Goal: Information Seeking & Learning: Compare options

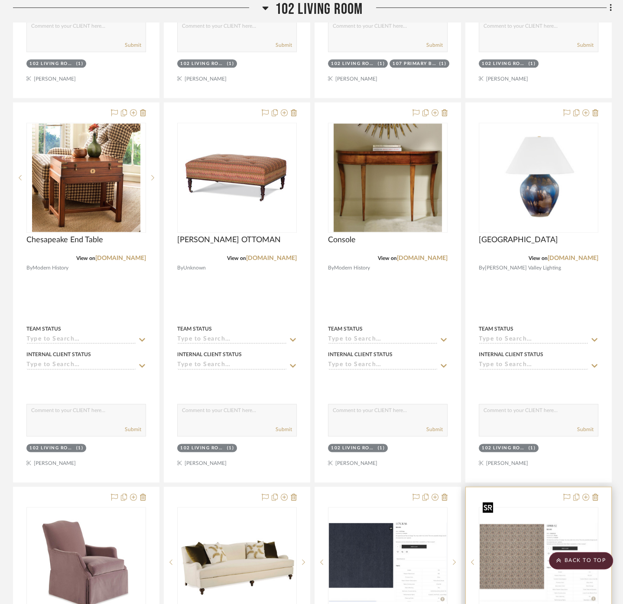
scroll to position [673, 0]
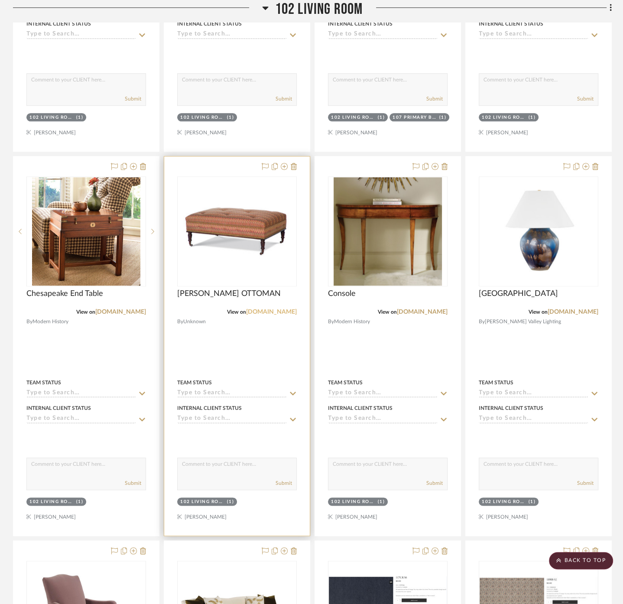
click at [269, 309] on link "[DOMAIN_NAME]" at bounding box center [271, 312] width 51 height 6
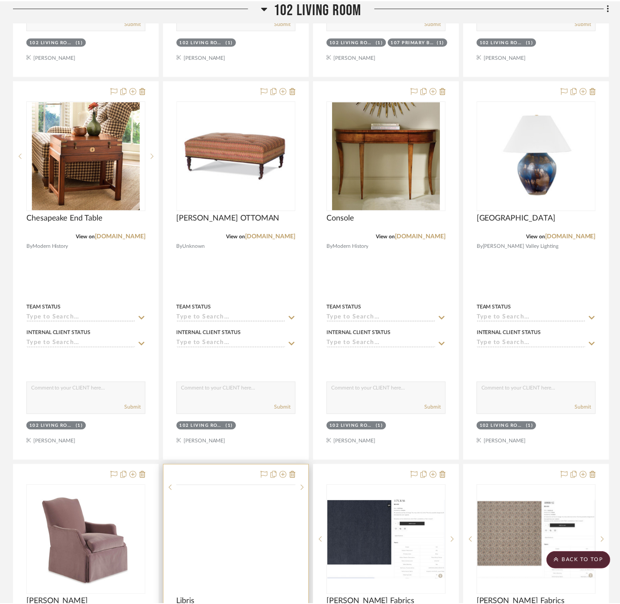
scroll to position [865, 0]
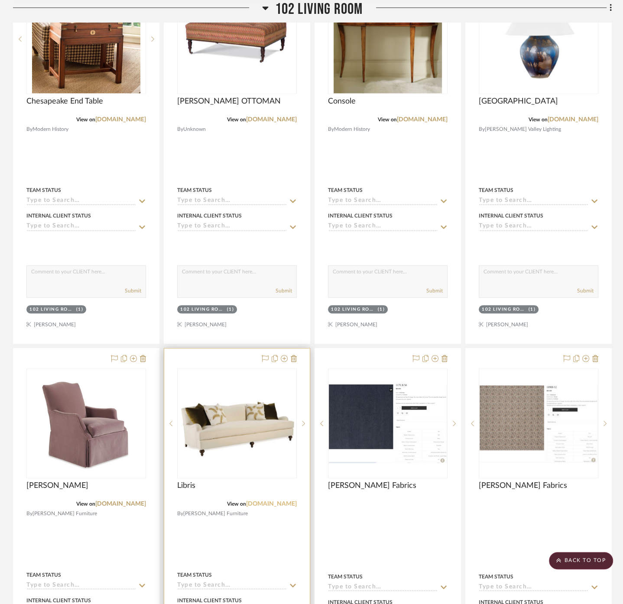
click at [268, 501] on link "[DOMAIN_NAME]" at bounding box center [271, 504] width 51 height 6
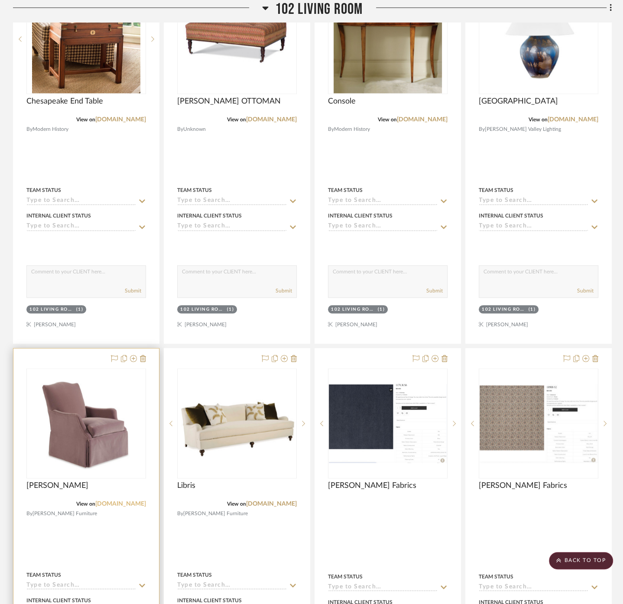
click at [136, 501] on link "[DOMAIN_NAME]" at bounding box center [120, 504] width 51 height 6
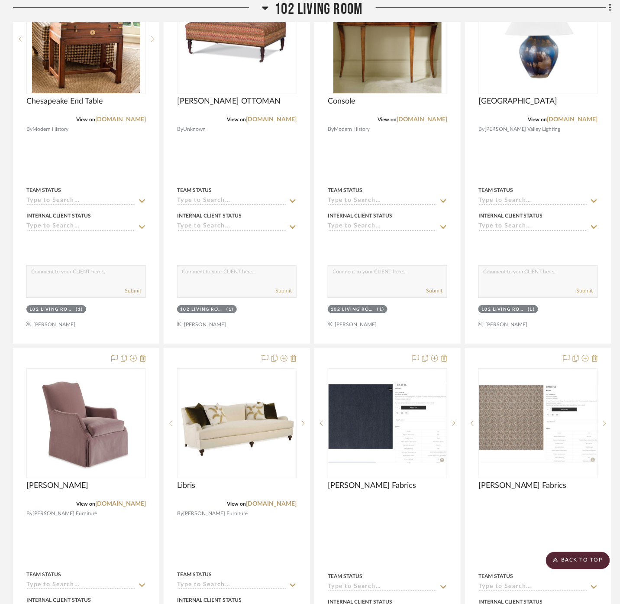
click at [318, 8] on span "102 Living Room" at bounding box center [319, 9] width 88 height 19
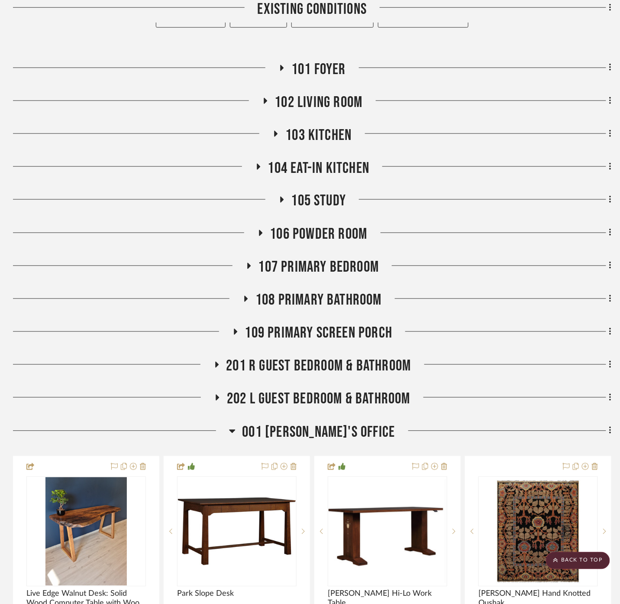
scroll to position [260, 0]
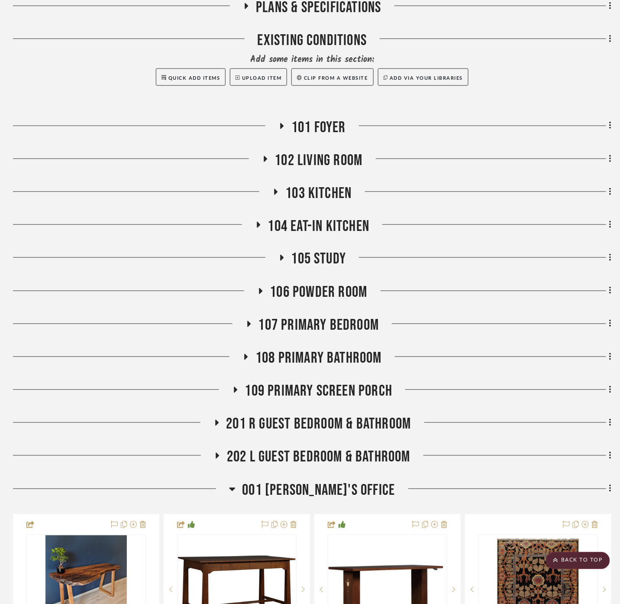
click at [315, 184] on span "103 Kitchen" at bounding box center [319, 193] width 66 height 19
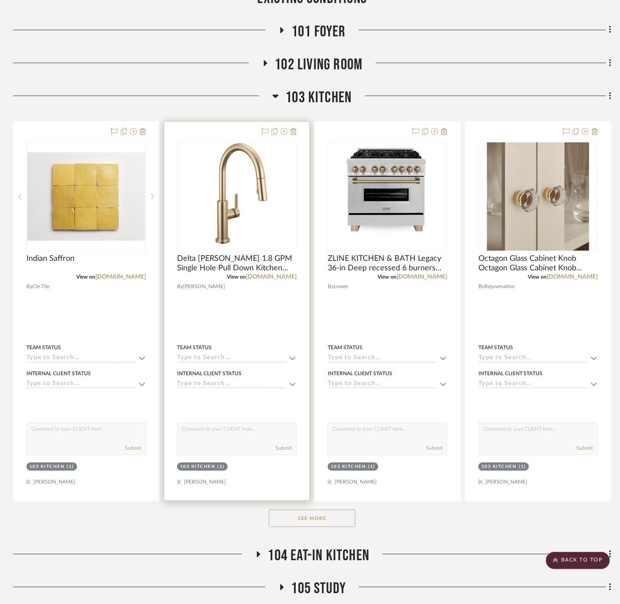
scroll to position [357, 0]
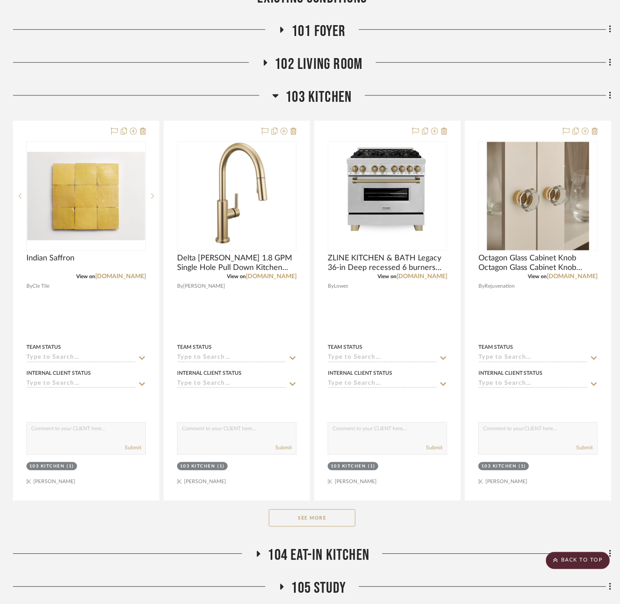
click at [328, 501] on div "See More" at bounding box center [312, 518] width 599 height 35
click at [327, 509] on button "See More" at bounding box center [312, 517] width 87 height 17
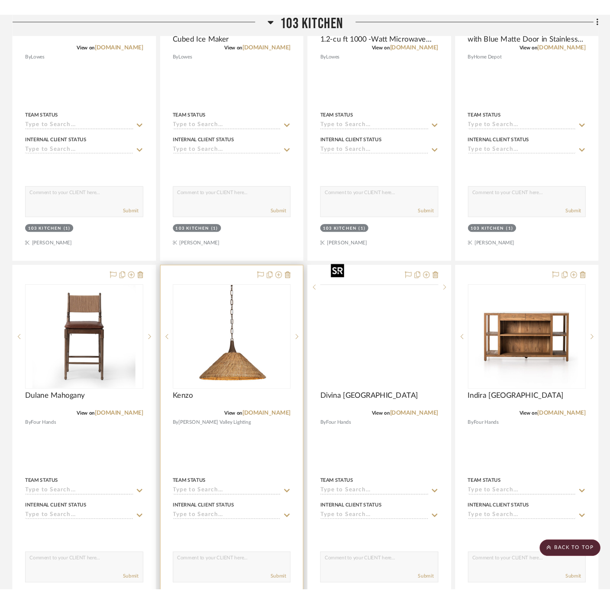
scroll to position [2138, 0]
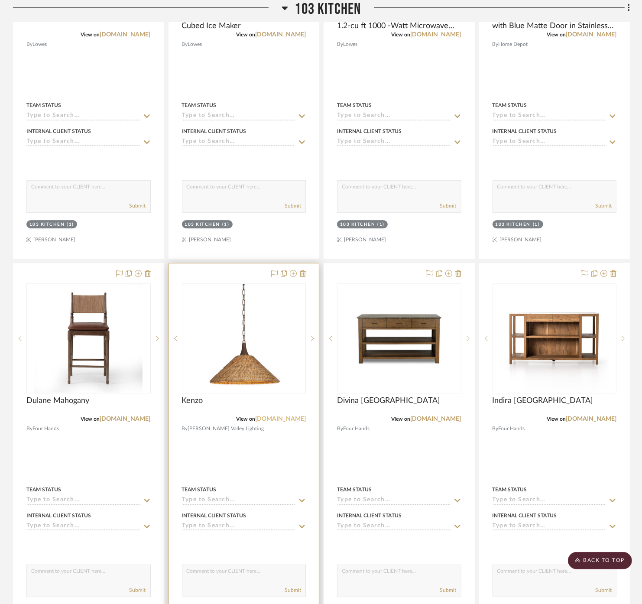
click at [285, 416] on link "[DOMAIN_NAME]" at bounding box center [280, 419] width 51 height 6
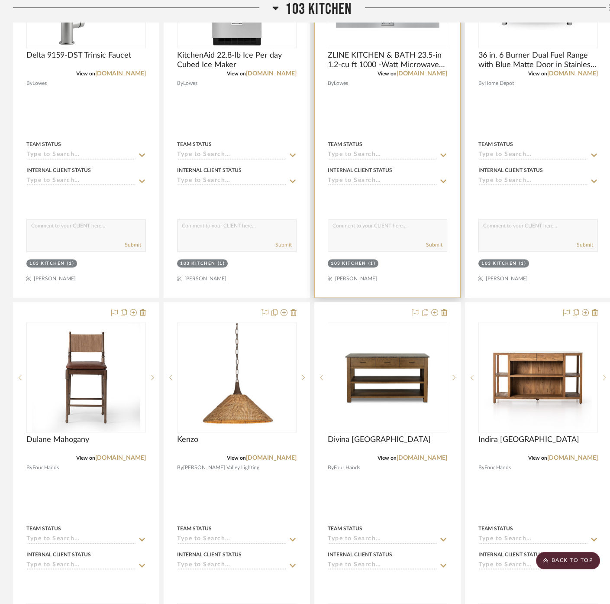
scroll to position [2090, 0]
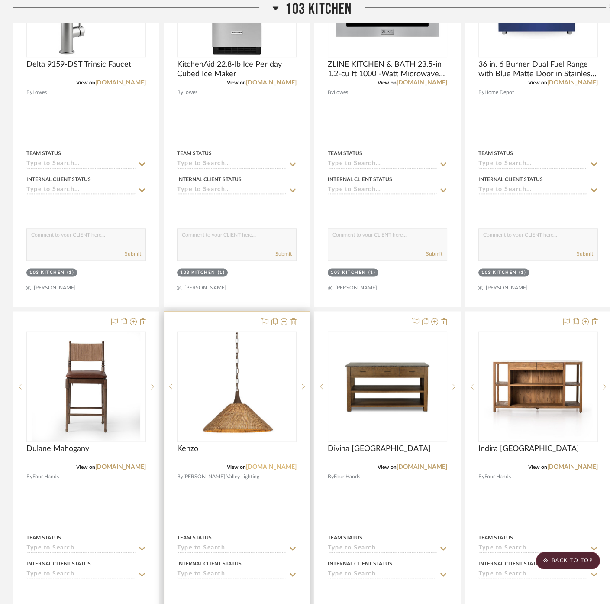
click at [281, 464] on link "[DOMAIN_NAME]" at bounding box center [271, 467] width 51 height 6
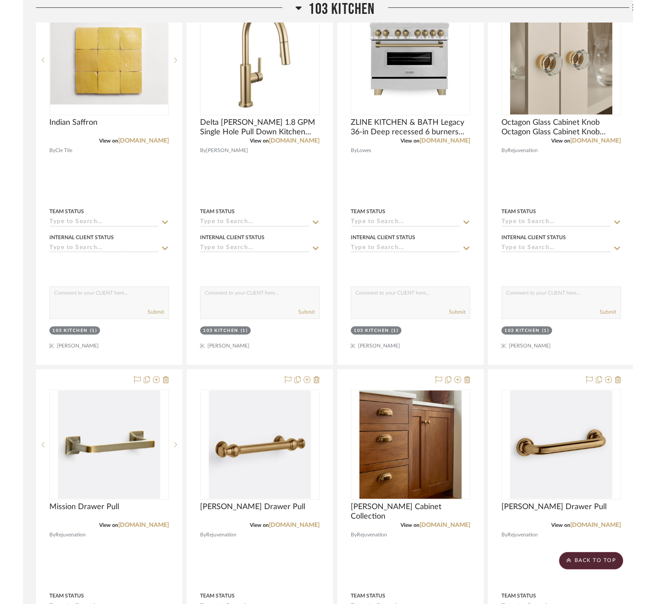
scroll to position [357, 0]
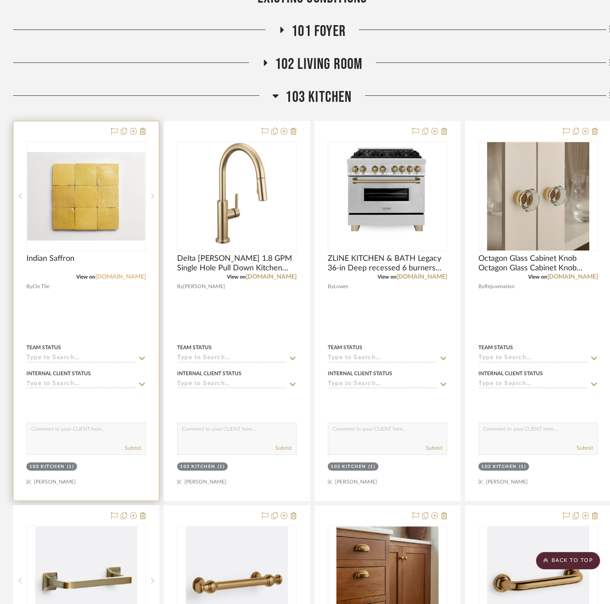
click at [140, 274] on link "[DOMAIN_NAME]" at bounding box center [120, 277] width 51 height 6
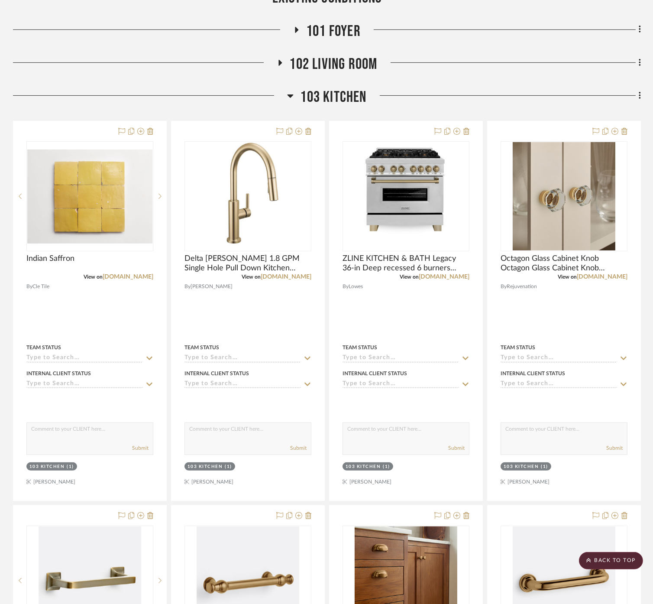
click at [367, 88] on div at bounding box center [504, 99] width 274 height 22
click at [352, 88] on span "103 Kitchen" at bounding box center [333, 97] width 66 height 19
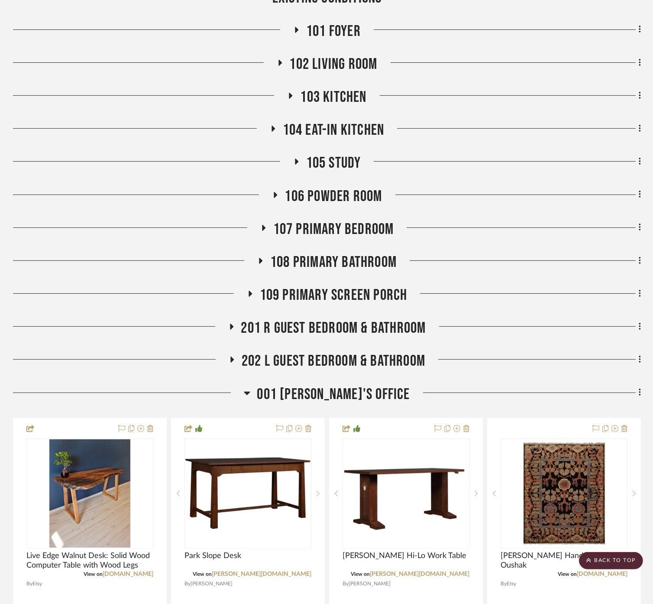
click at [354, 121] on span "104 Eat-In Kitchen" at bounding box center [334, 130] width 102 height 19
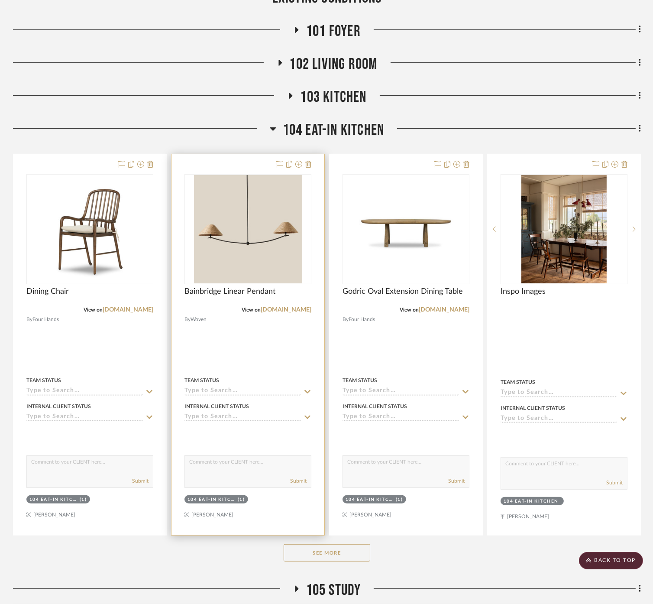
click at [291, 287] on div "Bainbridge Linear Pendant" at bounding box center [248, 296] width 127 height 19
click at [290, 307] on link "[DOMAIN_NAME]" at bounding box center [286, 310] width 51 height 6
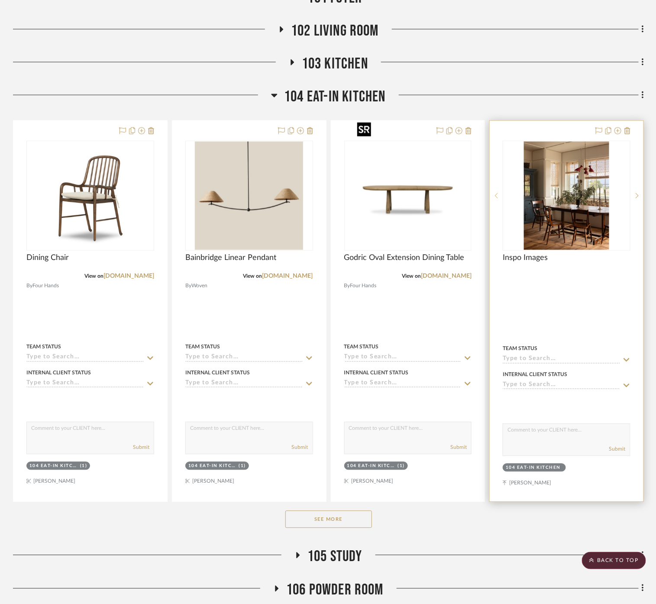
scroll to position [405, 0]
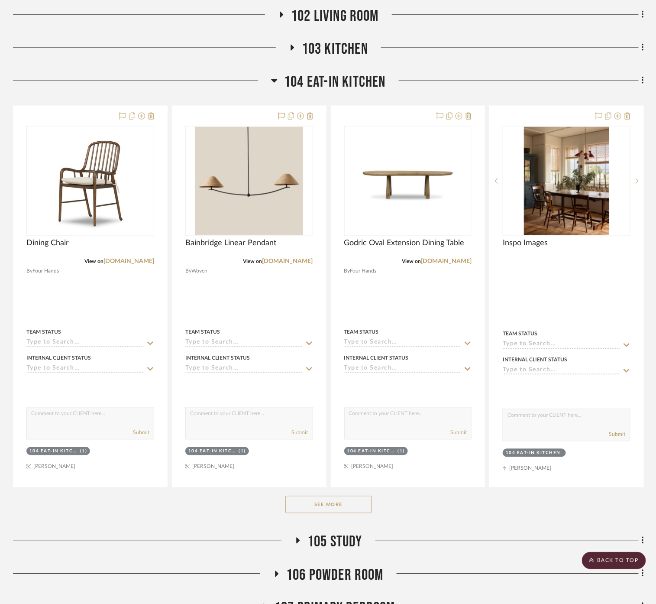
click at [374, 73] on span "104 Eat-In Kitchen" at bounding box center [335, 82] width 102 height 19
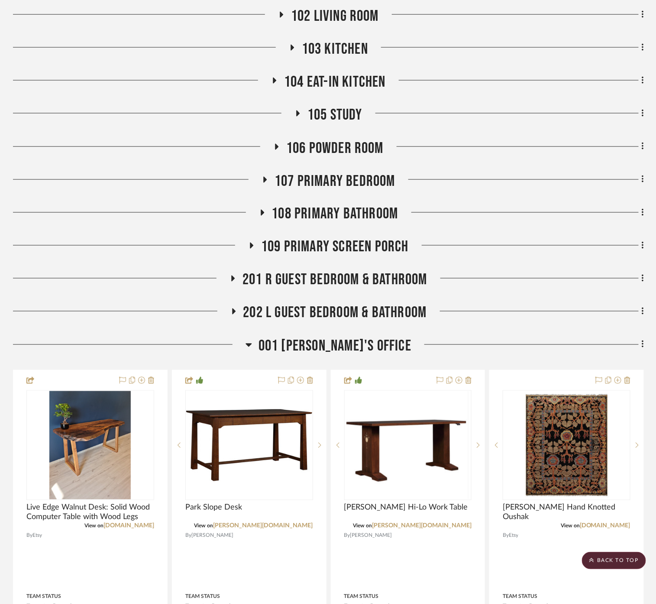
click at [343, 106] on span "105 Study" at bounding box center [335, 115] width 55 height 19
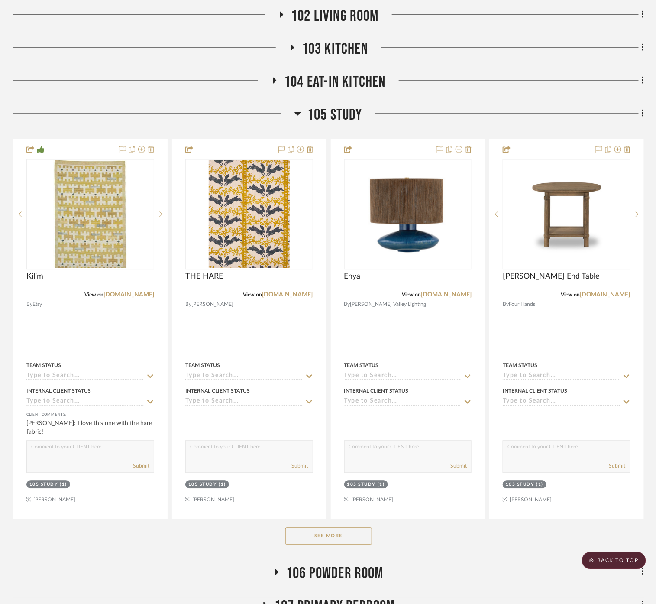
drag, startPoint x: 295, startPoint y: 513, endPoint x: 296, endPoint y: 504, distance: 8.8
click at [295, 528] on button "See More" at bounding box center [329, 536] width 87 height 17
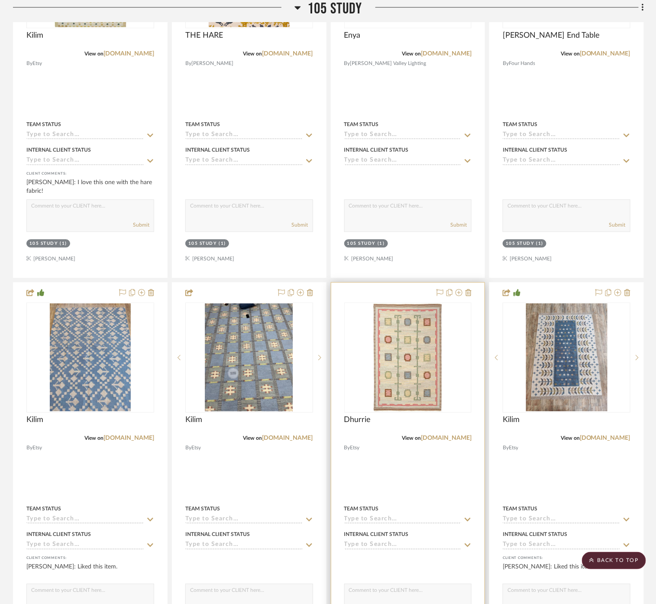
scroll to position [646, 0]
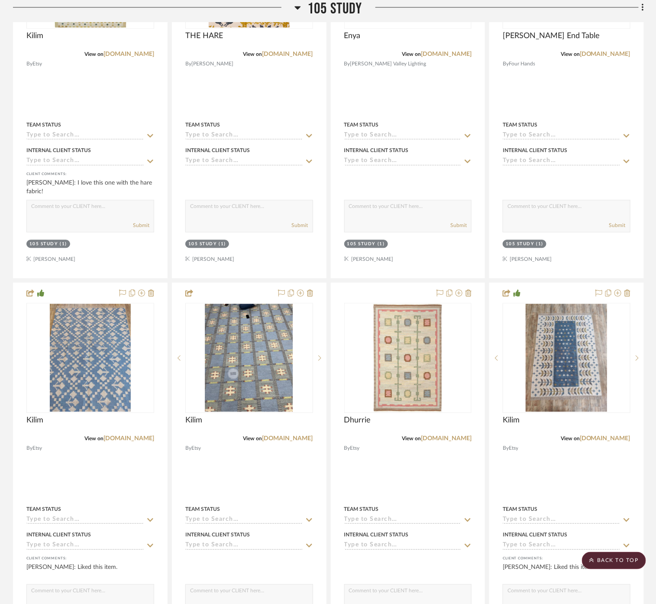
click at [322, 13] on span "105 Study" at bounding box center [335, 9] width 55 height 19
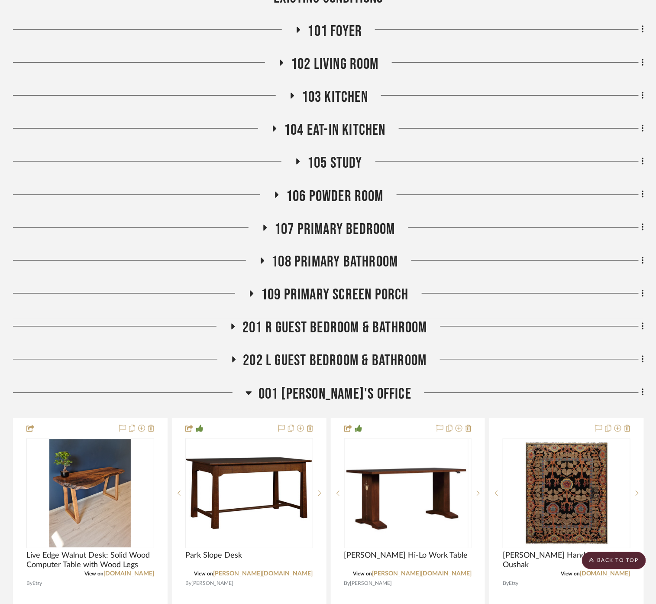
scroll to position [260, 0]
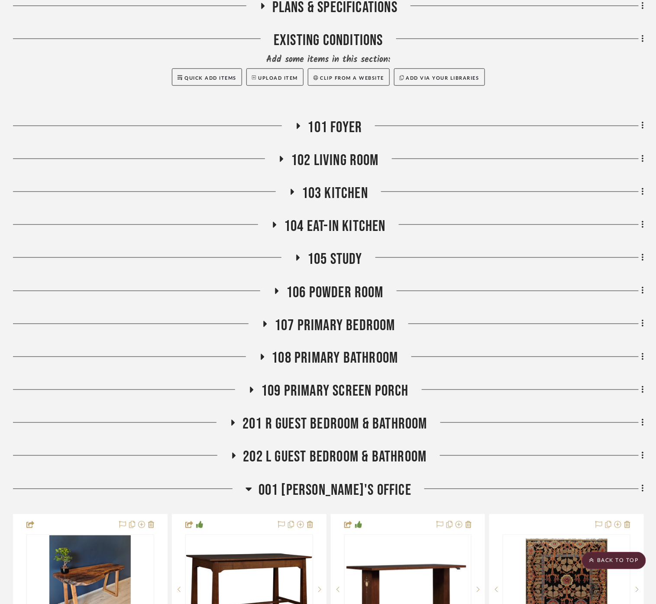
click at [337, 283] on span "106 Powder Room" at bounding box center [334, 292] width 97 height 19
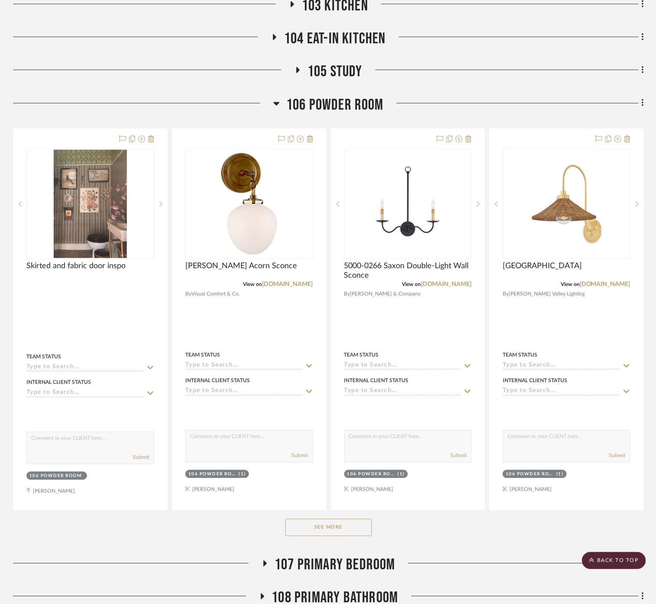
scroll to position [453, 0]
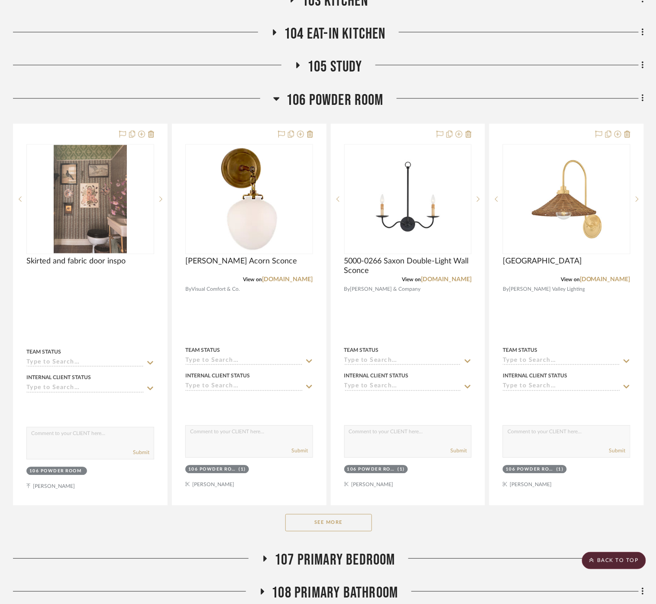
click at [351, 514] on button "See More" at bounding box center [329, 522] width 87 height 17
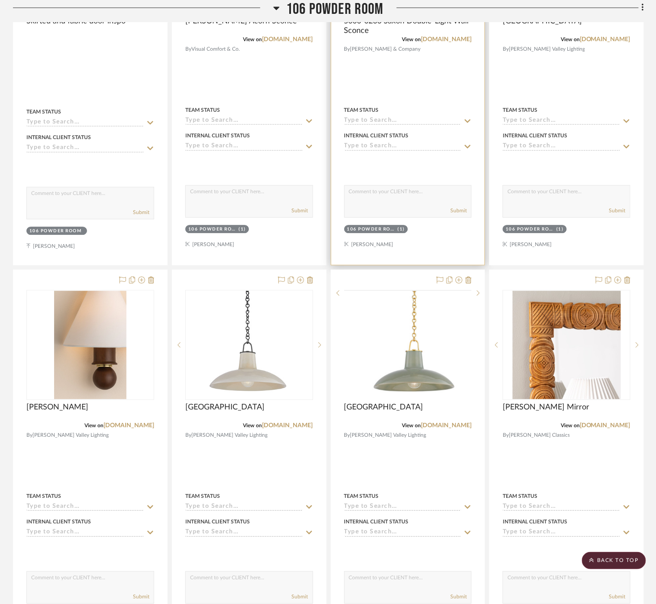
scroll to position [694, 0]
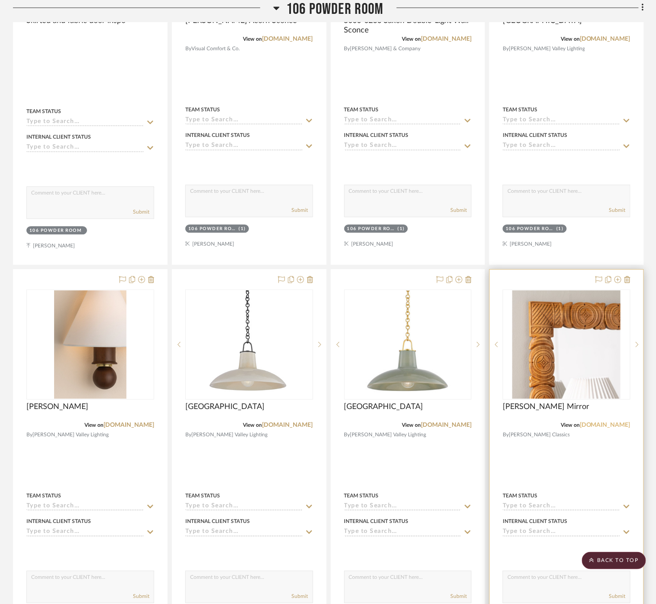
click at [600, 422] on link "[DOMAIN_NAME]" at bounding box center [605, 425] width 51 height 6
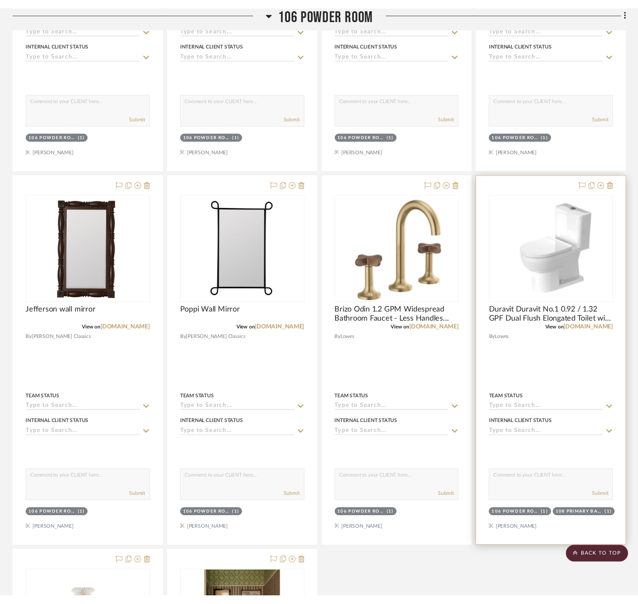
scroll to position [1079, 0]
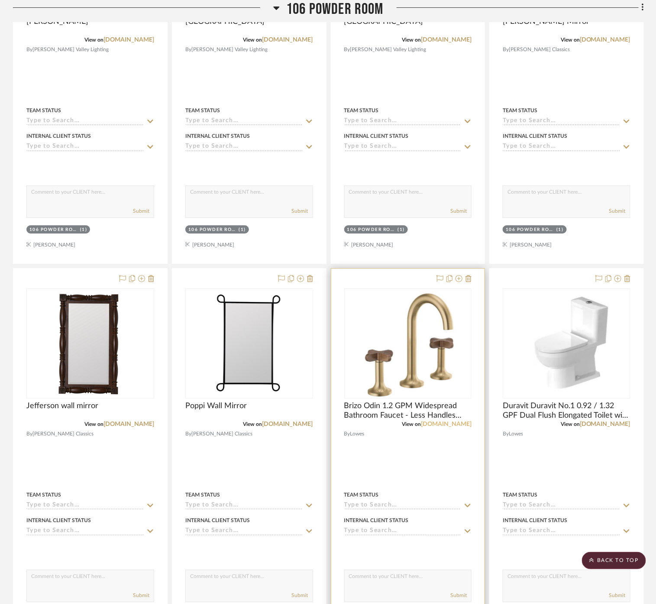
click at [453, 421] on link "[DOMAIN_NAME]" at bounding box center [446, 424] width 51 height 6
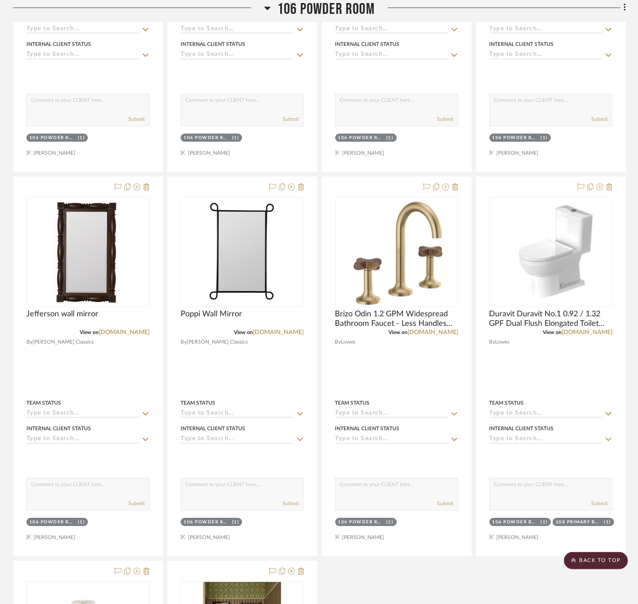
scroll to position [1175, 0]
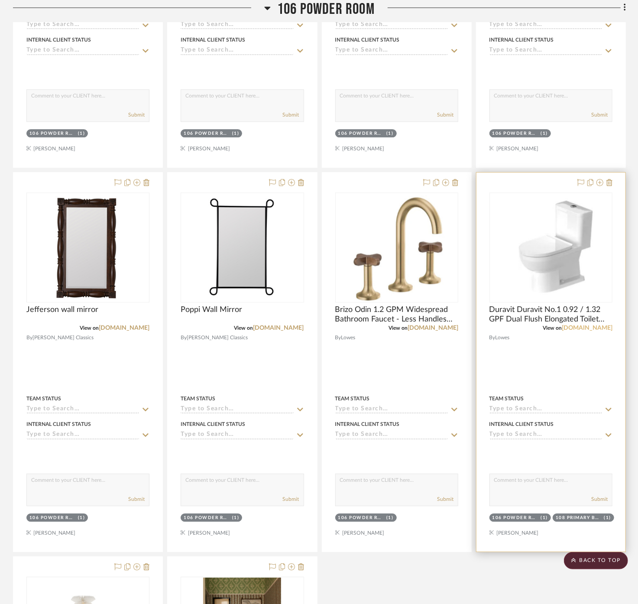
click at [580, 325] on link "[DOMAIN_NAME]" at bounding box center [587, 328] width 51 height 6
click at [600, 325] on link "[DOMAIN_NAME]" at bounding box center [587, 328] width 51 height 6
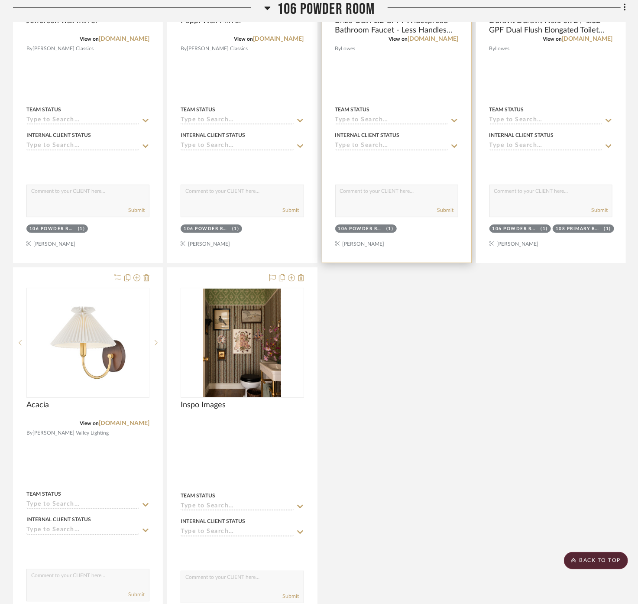
scroll to position [1368, 0]
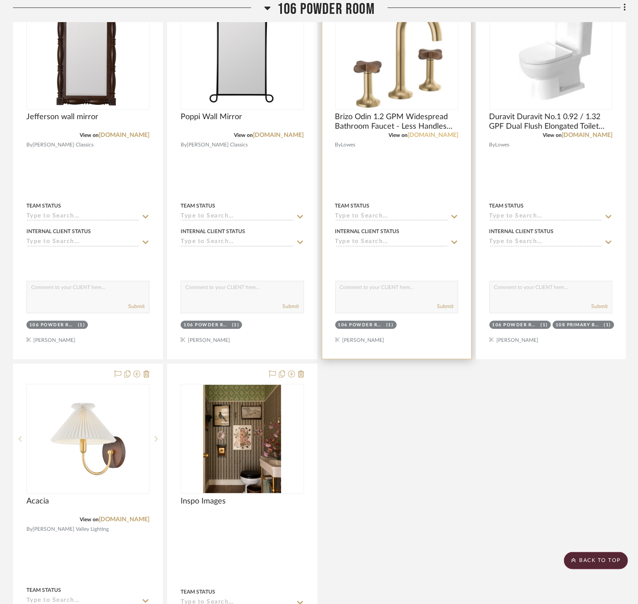
click at [451, 132] on link "[DOMAIN_NAME]" at bounding box center [433, 135] width 51 height 6
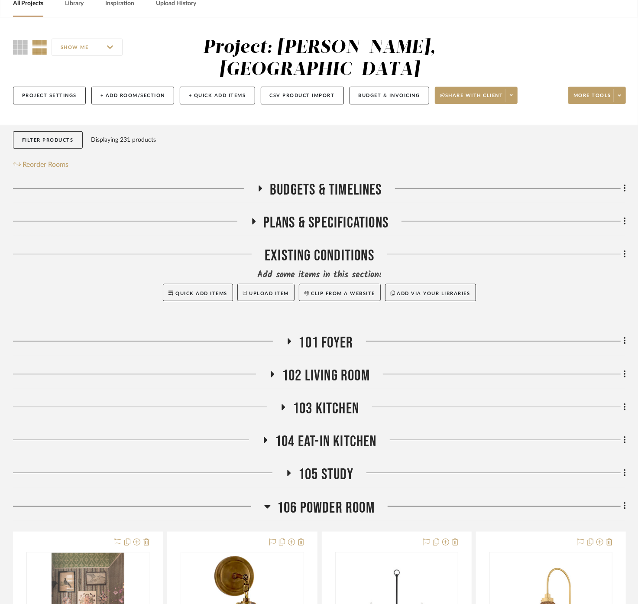
scroll to position [96, 0]
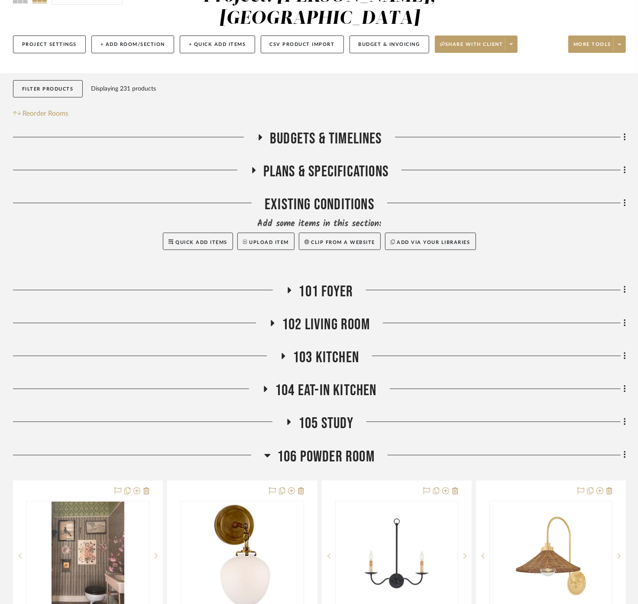
drag, startPoint x: 336, startPoint y: 426, endPoint x: 334, endPoint y: 413, distance: 13.5
click at [336, 448] on span "106 Powder Room" at bounding box center [325, 457] width 97 height 19
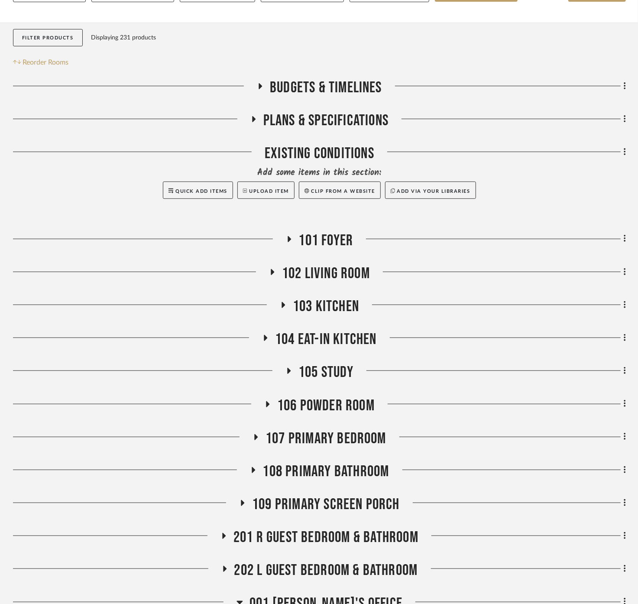
scroll to position [240, 0]
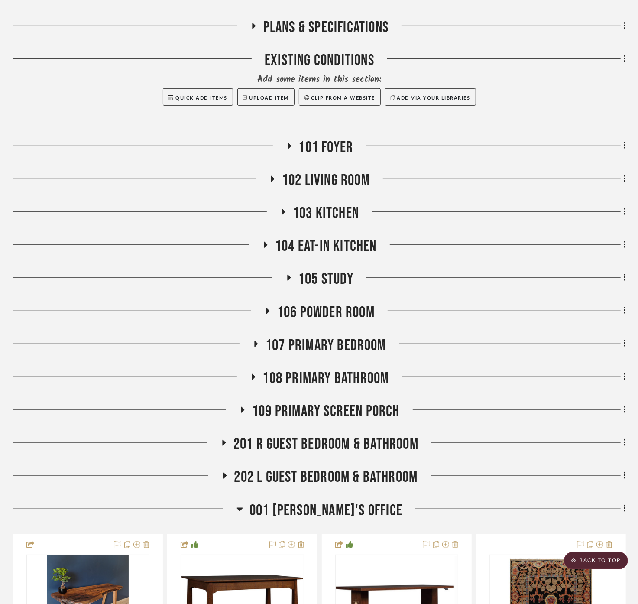
click at [334, 336] on span "107 Primary Bedroom" at bounding box center [326, 345] width 121 height 19
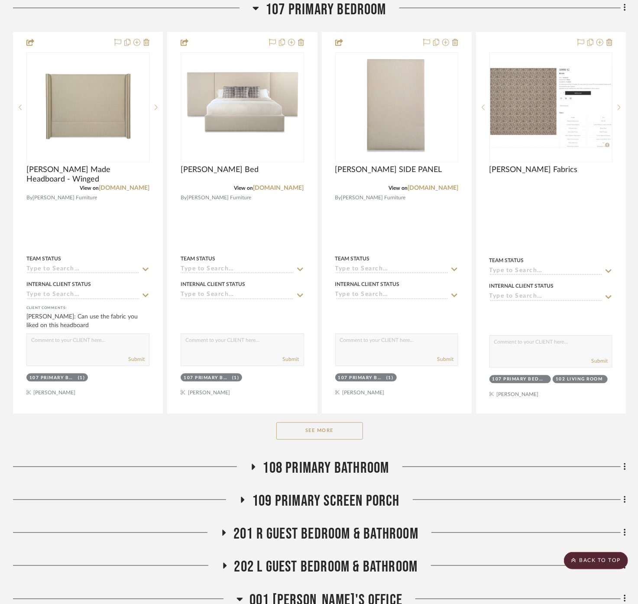
click at [349, 422] on button "See More" at bounding box center [319, 430] width 87 height 17
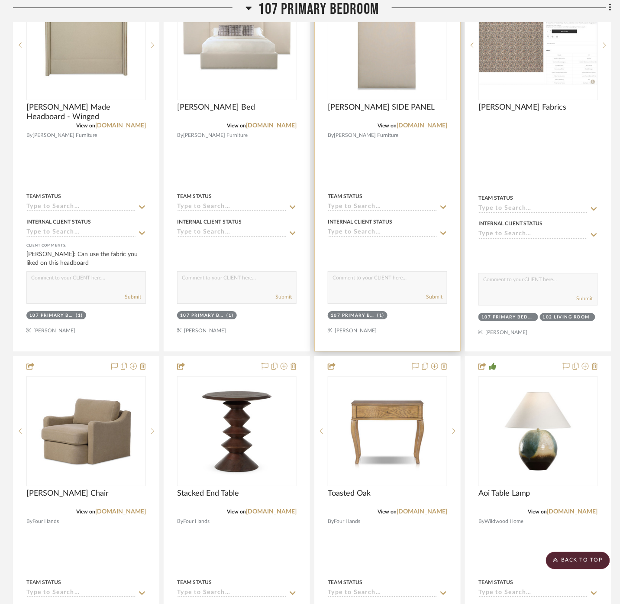
scroll to position [529, 0]
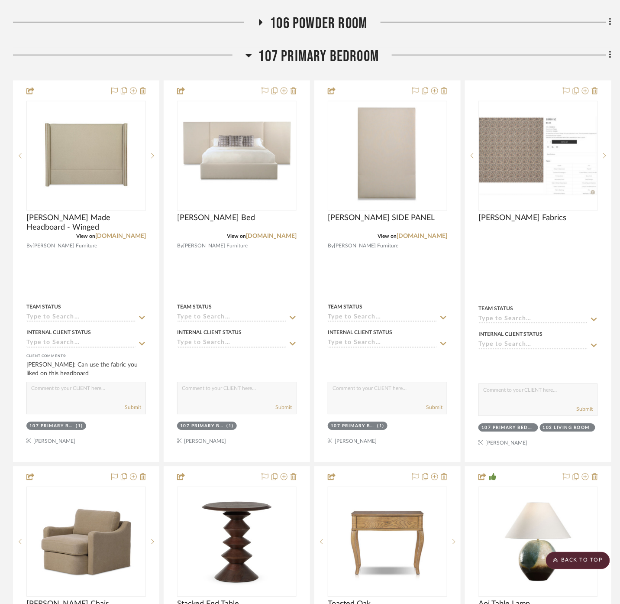
click at [314, 47] on span "107 Primary Bedroom" at bounding box center [319, 56] width 121 height 19
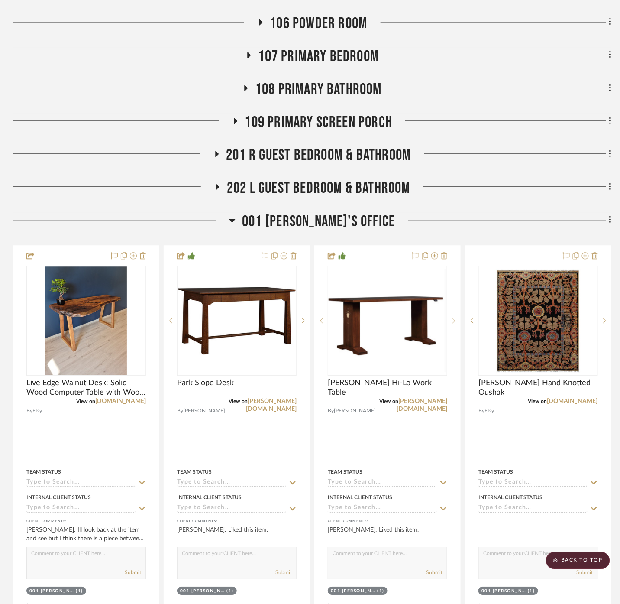
click at [313, 80] on span "108 Primary Bathroom" at bounding box center [319, 89] width 127 height 19
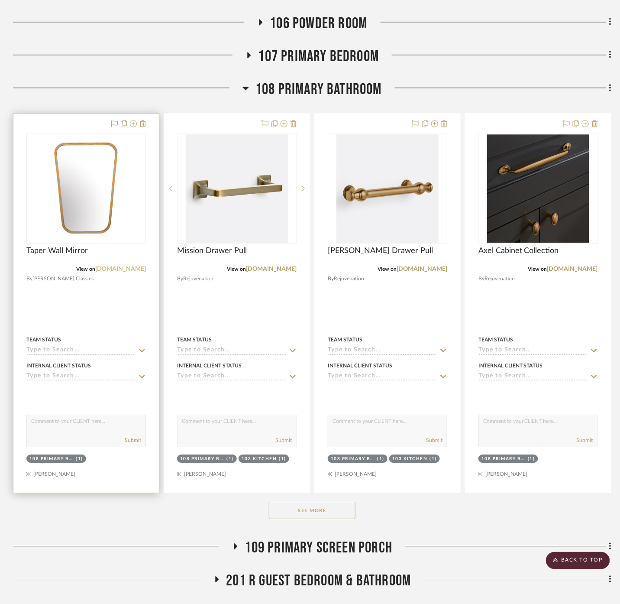
click at [127, 266] on link "[DOMAIN_NAME]" at bounding box center [120, 269] width 51 height 6
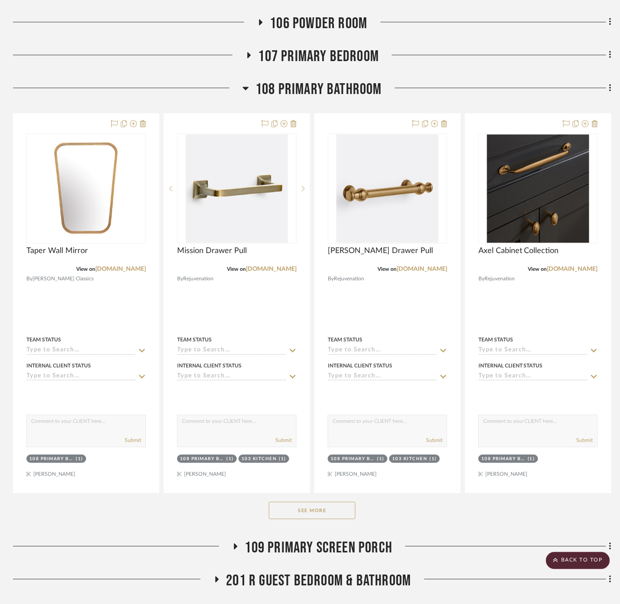
click at [334, 502] on button "See More" at bounding box center [312, 510] width 87 height 17
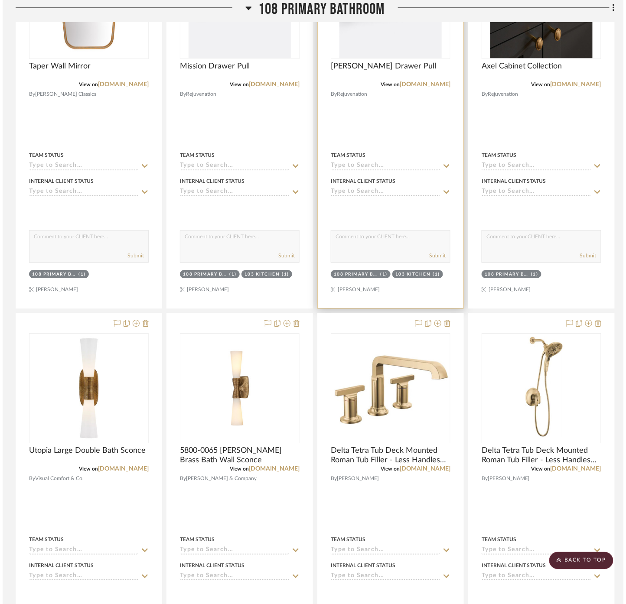
scroll to position [770, 0]
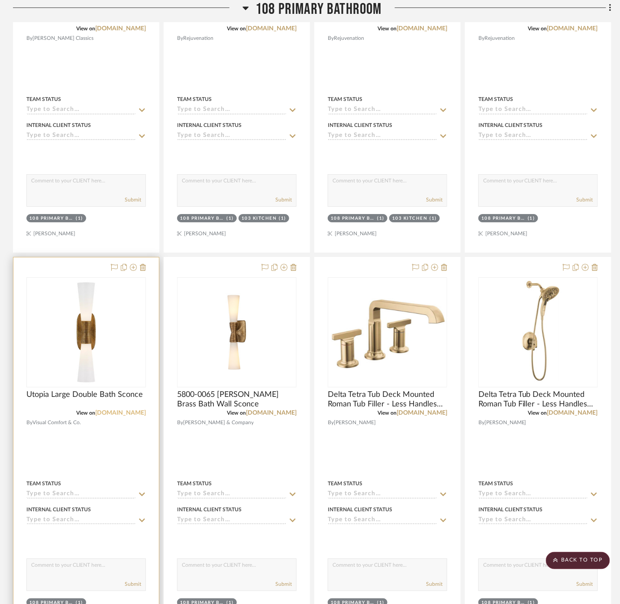
click at [116, 410] on link "[DOMAIN_NAME]" at bounding box center [120, 413] width 51 height 6
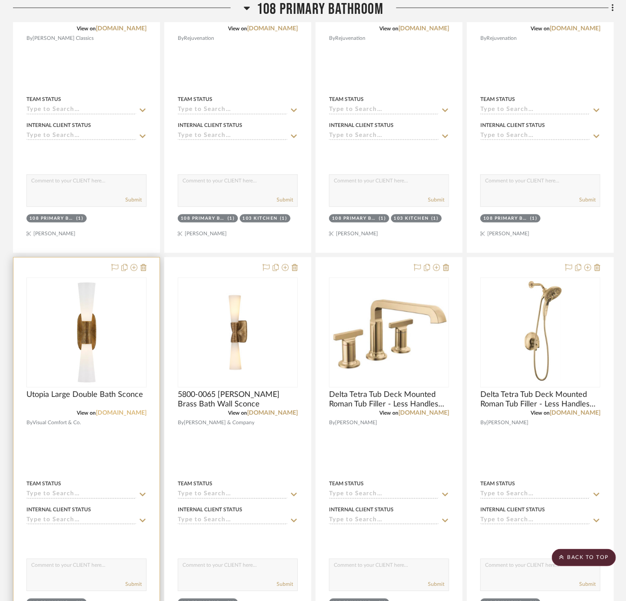
click at [137, 410] on link "[DOMAIN_NAME]" at bounding box center [121, 413] width 51 height 6
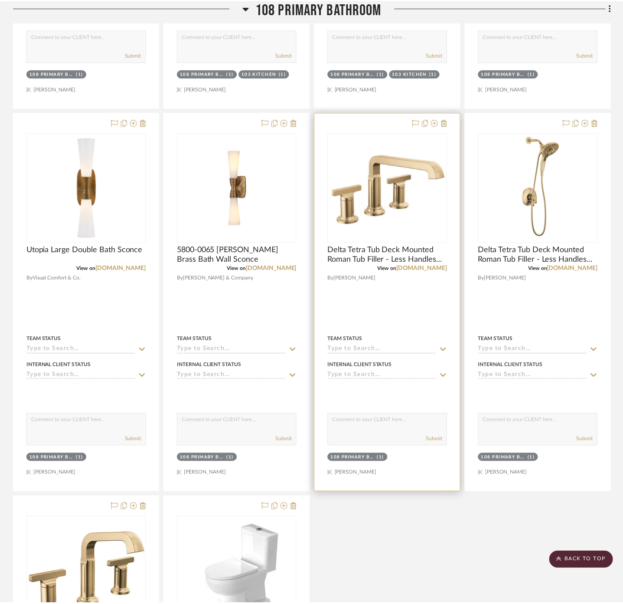
scroll to position [1059, 0]
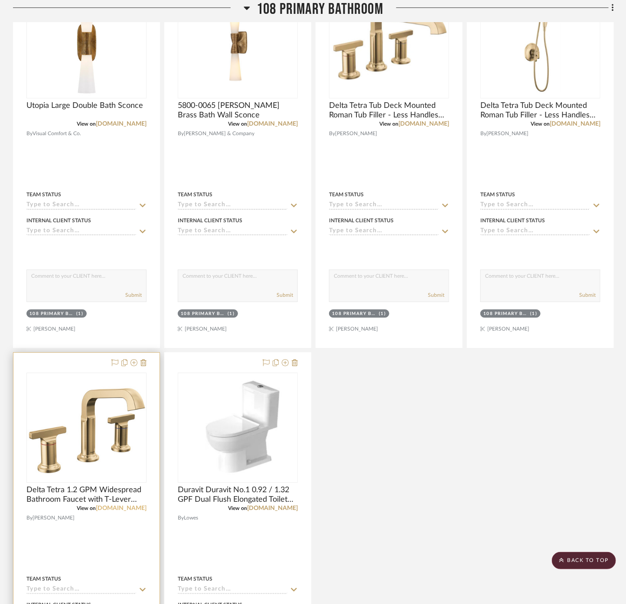
click at [130, 505] on link "[DOMAIN_NAME]" at bounding box center [121, 508] width 51 height 6
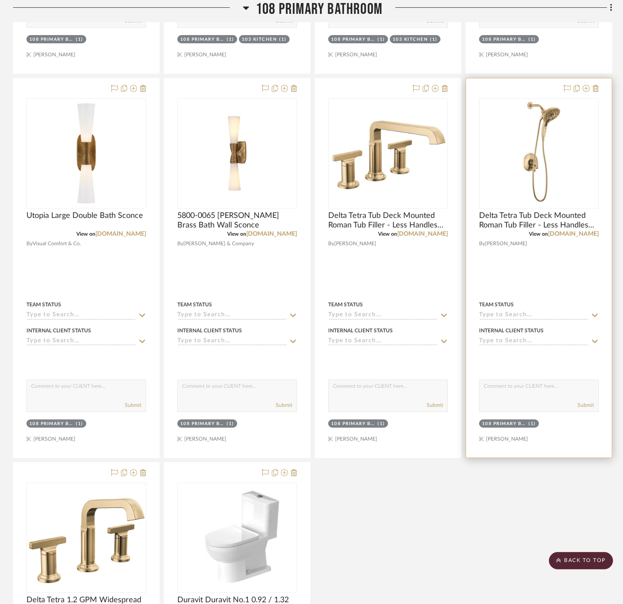
scroll to position [963, 0]
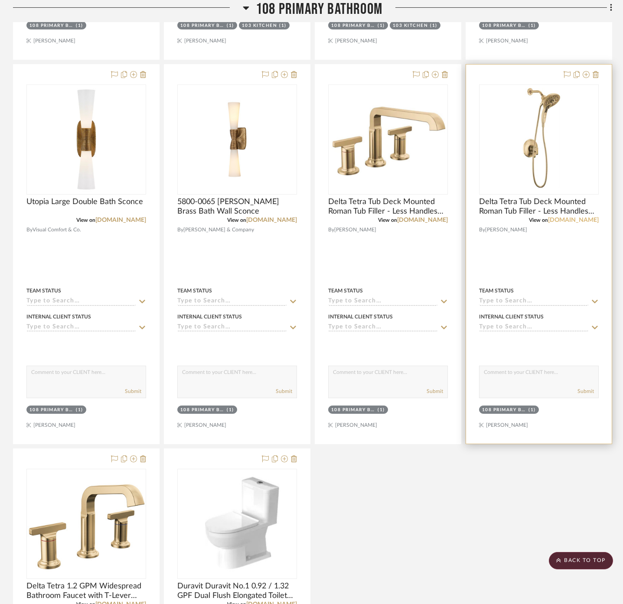
click at [578, 217] on link "[DOMAIN_NAME]" at bounding box center [573, 220] width 51 height 6
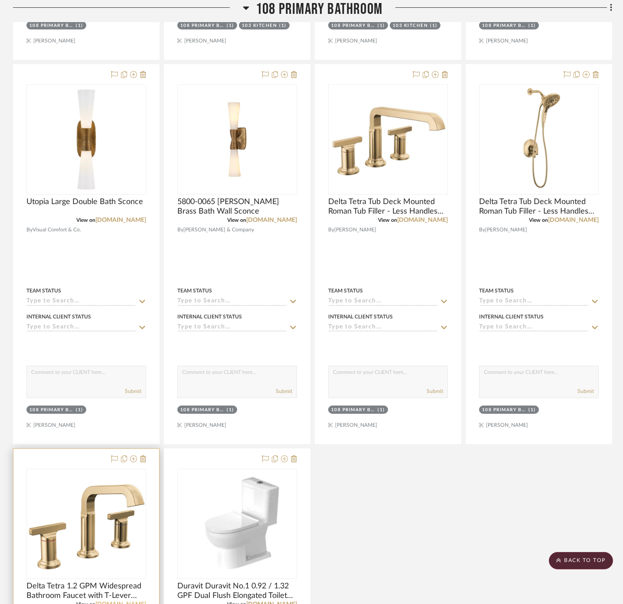
click at [126, 601] on link "[DOMAIN_NAME]" at bounding box center [120, 604] width 51 height 6
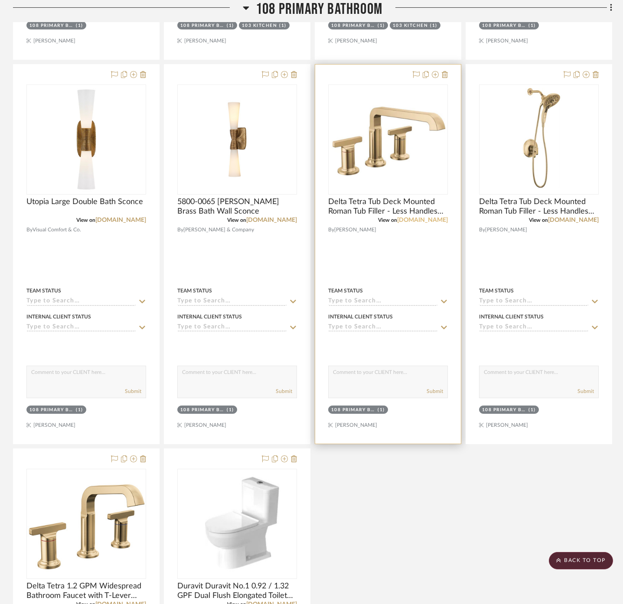
click at [421, 217] on link "[DOMAIN_NAME]" at bounding box center [422, 220] width 51 height 6
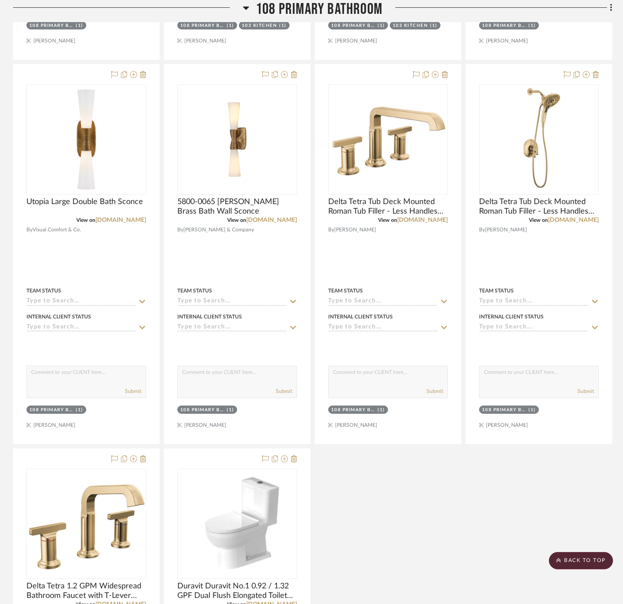
click at [351, 10] on span "108 Primary Bathroom" at bounding box center [319, 9] width 127 height 19
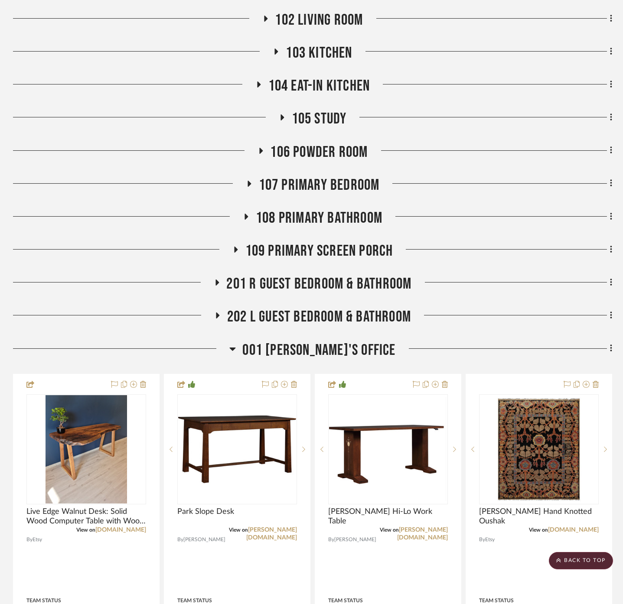
scroll to position [308, 0]
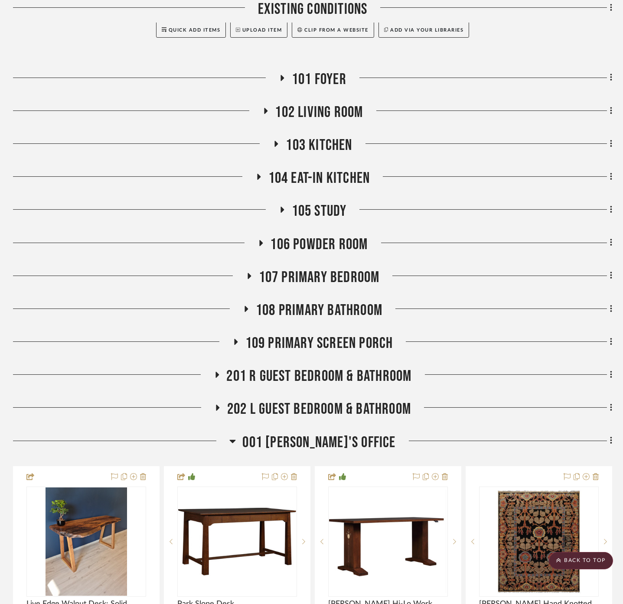
click at [335, 169] on span "104 Eat-In Kitchen" at bounding box center [319, 178] width 102 height 19
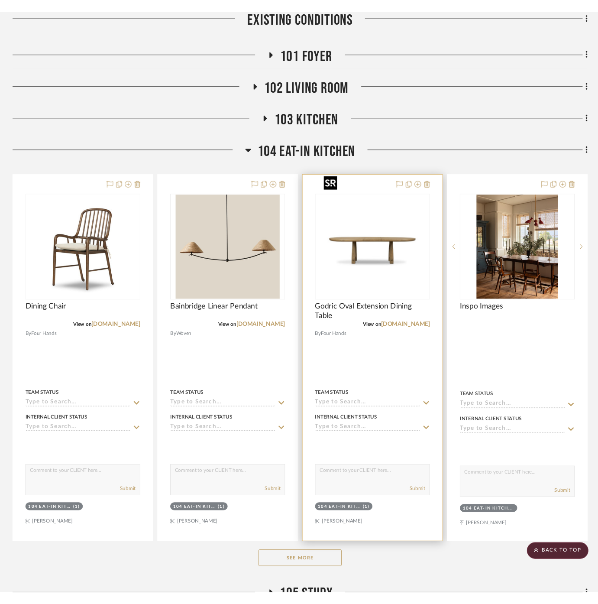
scroll to position [357, 0]
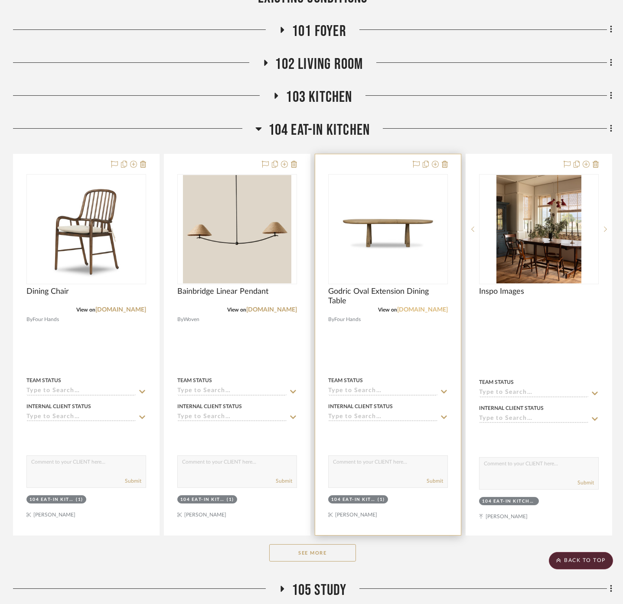
click at [427, 307] on link "[DOMAIN_NAME]" at bounding box center [422, 310] width 51 height 6
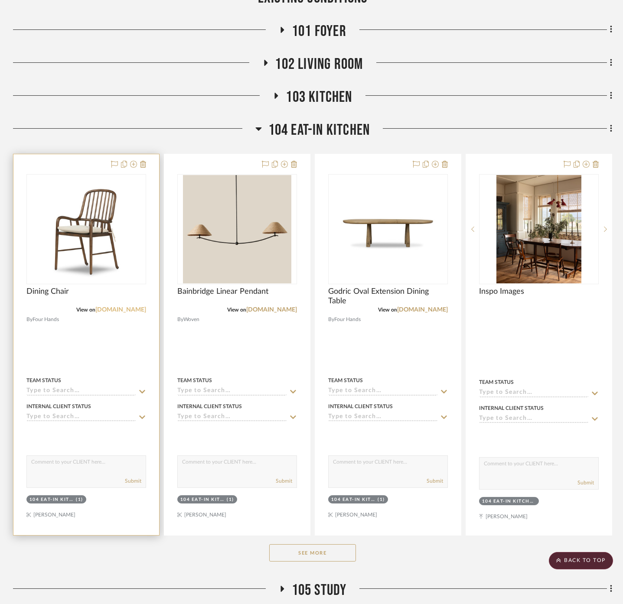
click at [120, 307] on link "[DOMAIN_NAME]" at bounding box center [120, 310] width 51 height 6
